Goal: Task Accomplishment & Management: Use online tool/utility

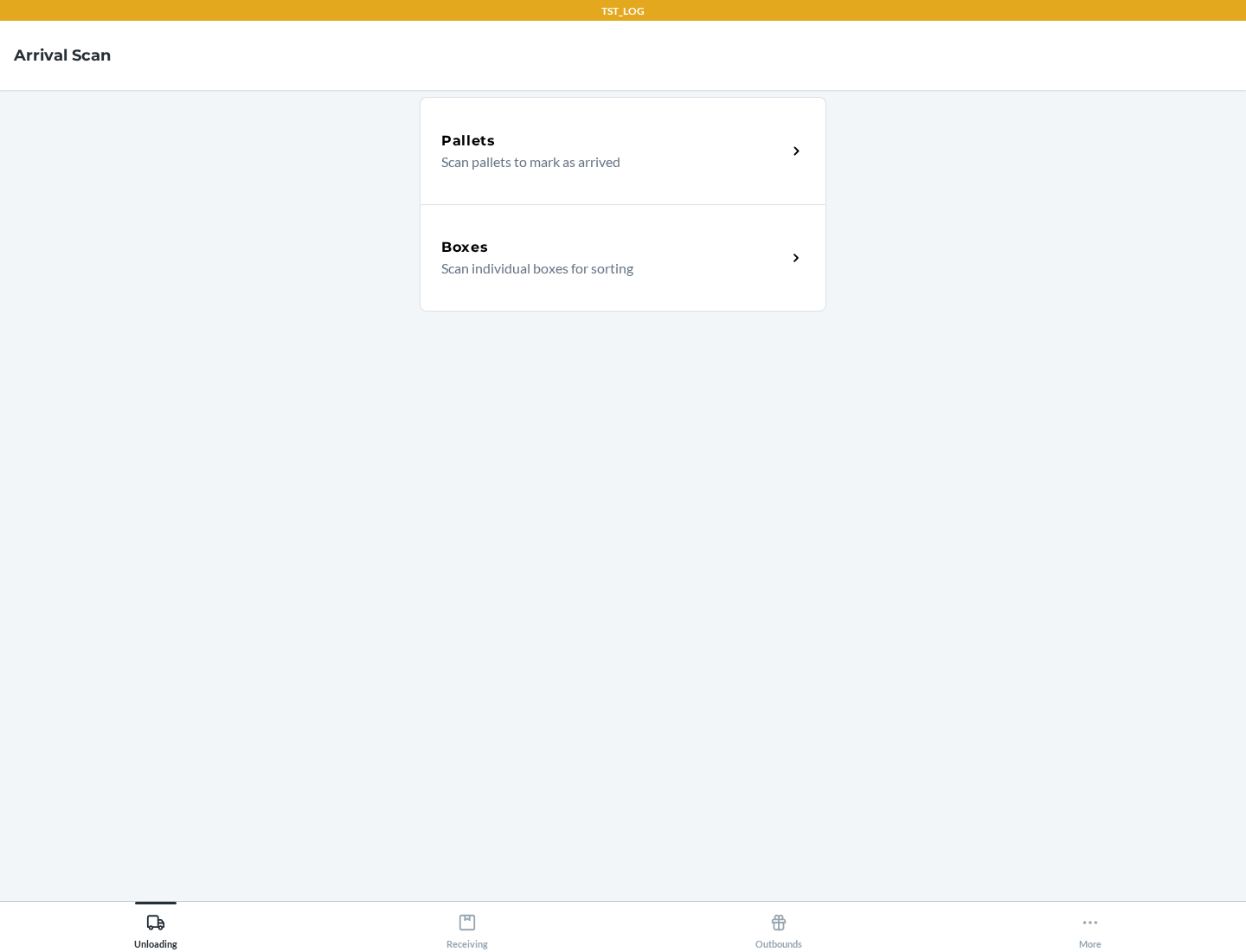
click at [613, 248] on div "Boxes" at bounding box center [613, 247] width 345 height 21
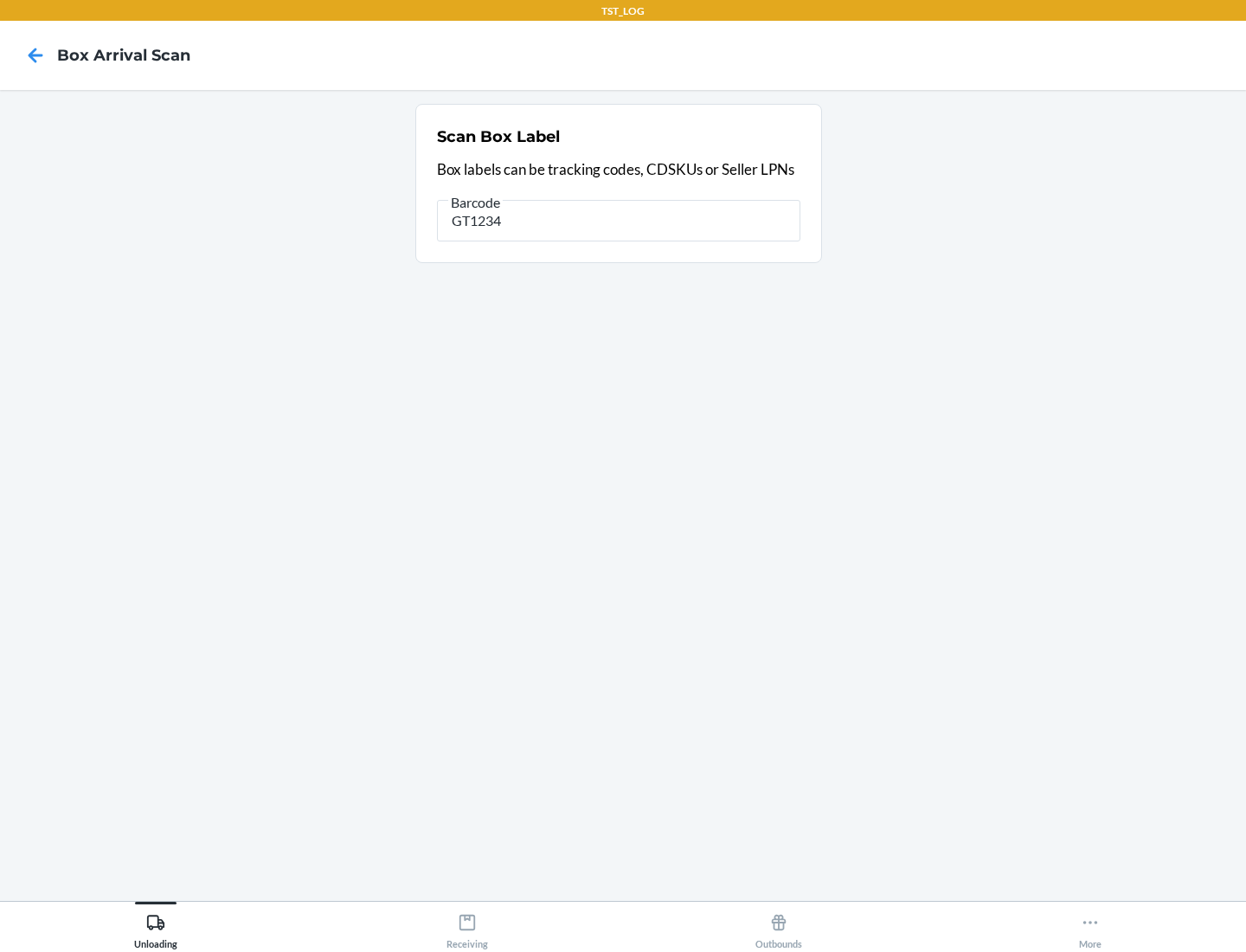
type input "GT1234"
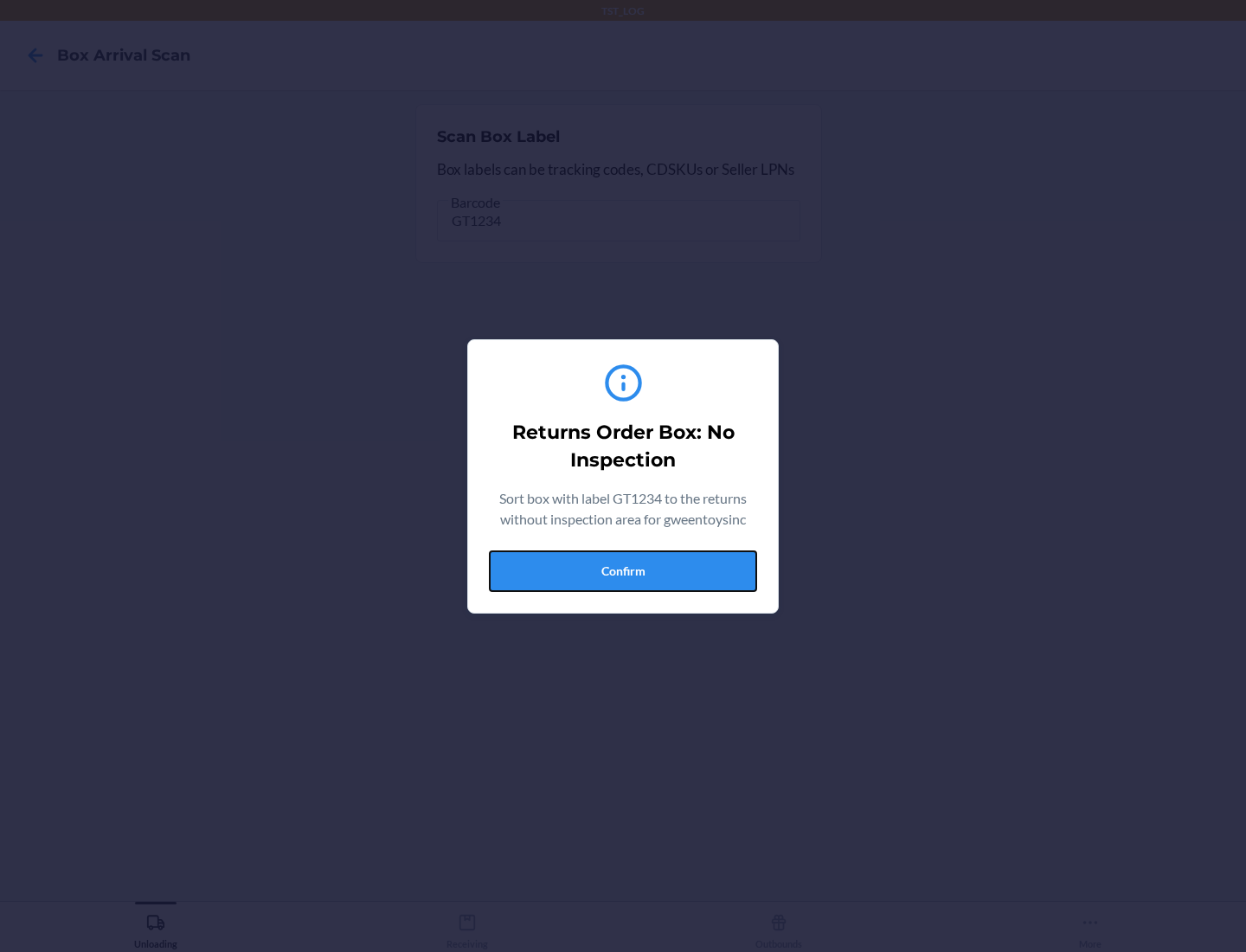
click at [623, 571] on button "Confirm" at bounding box center [623, 572] width 268 height 42
